Goal: Information Seeking & Learning: Learn about a topic

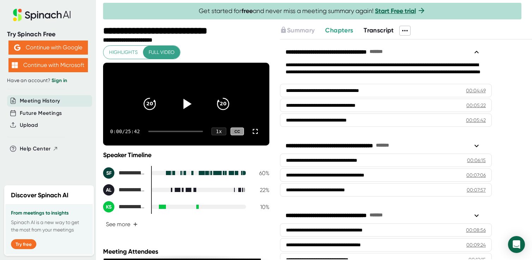
click at [181, 110] on icon at bounding box center [186, 104] width 18 height 18
click at [251, 136] on icon at bounding box center [255, 131] width 8 height 8
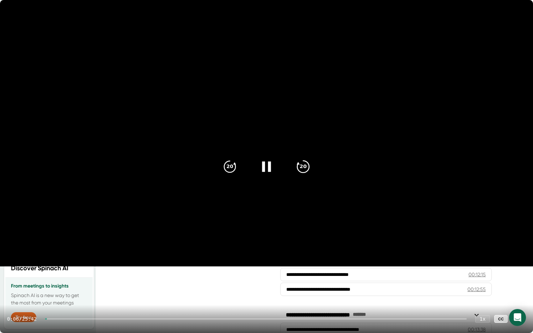
click at [305, 167] on icon "20" at bounding box center [304, 167] width 18 height 18
click at [228, 168] on icon "20" at bounding box center [230, 167] width 18 height 18
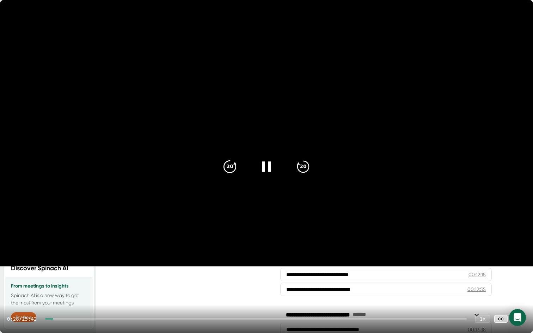
click at [228, 168] on icon "20" at bounding box center [230, 167] width 18 height 18
click at [306, 166] on icon "20" at bounding box center [304, 167] width 18 height 18
click at [520, 260] on icon at bounding box center [519, 319] width 8 height 8
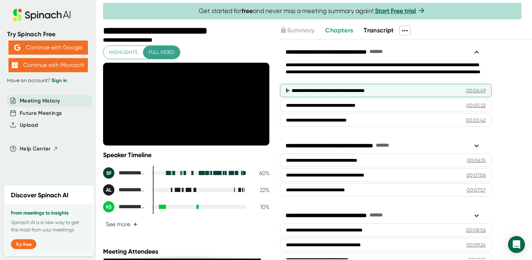
click at [288, 91] on icon at bounding box center [288, 90] width 4 height 5
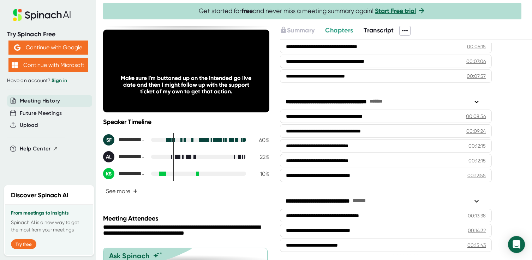
scroll to position [92, 0]
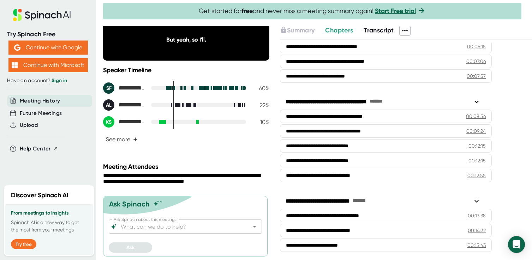
click at [204, 227] on input "Ask Spinach about this meeting:" at bounding box center [179, 227] width 120 height 10
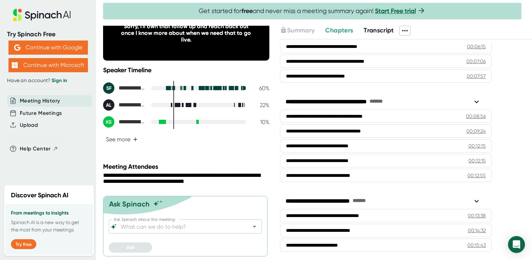
click at [205, 243] on div "Ask" at bounding box center [185, 248] width 153 height 10
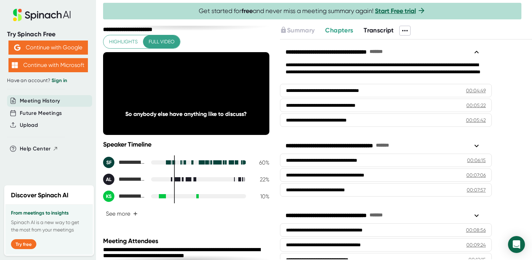
scroll to position [0, 0]
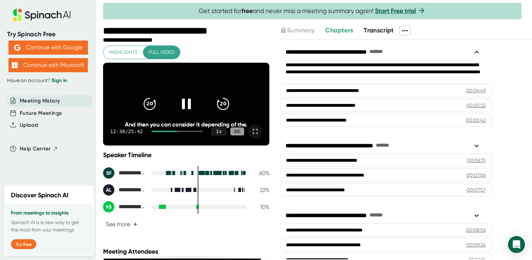
click at [182, 108] on icon at bounding box center [186, 104] width 9 height 10
